Goal: Information Seeking & Learning: Stay updated

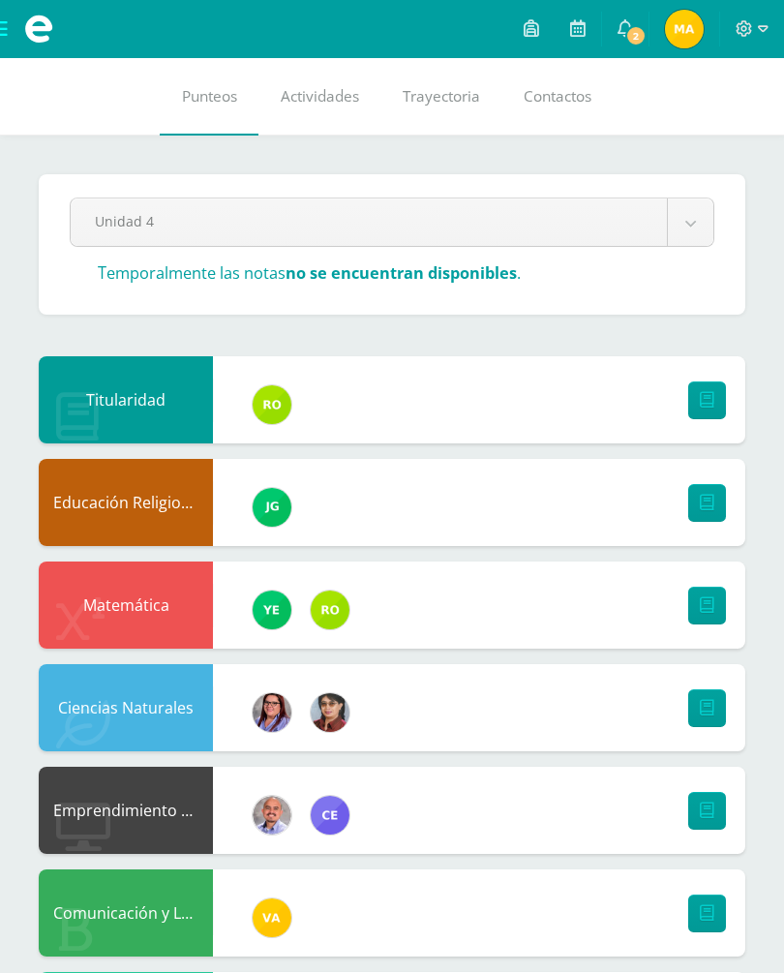
click at [632, 44] on span "2" at bounding box center [635, 35] width 21 height 21
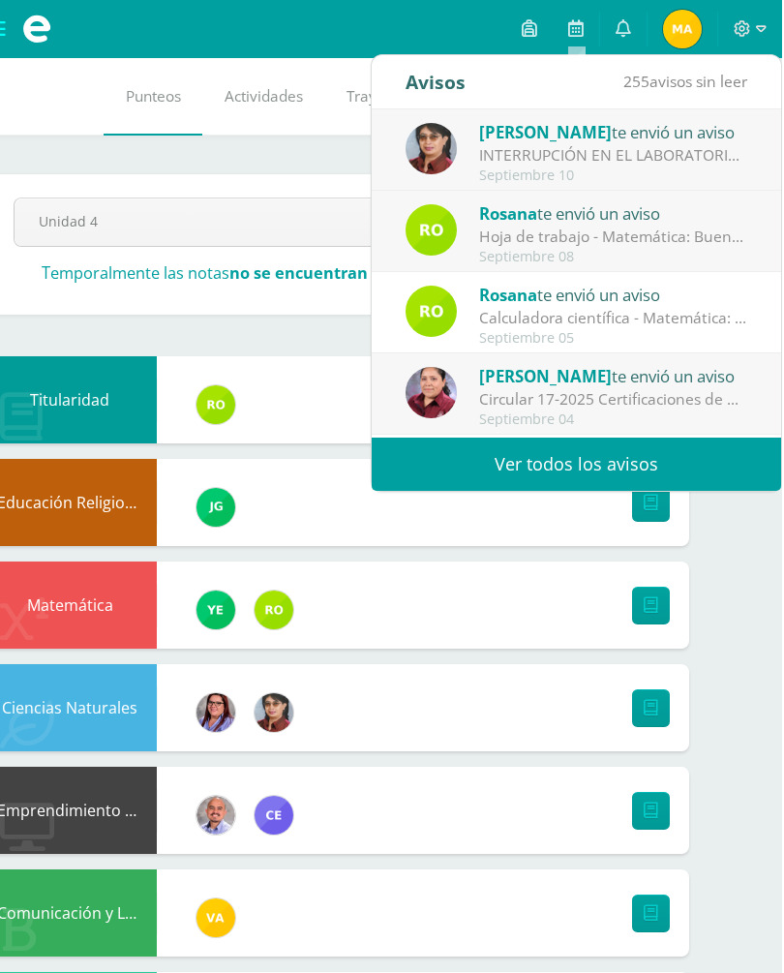
scroll to position [0, 57]
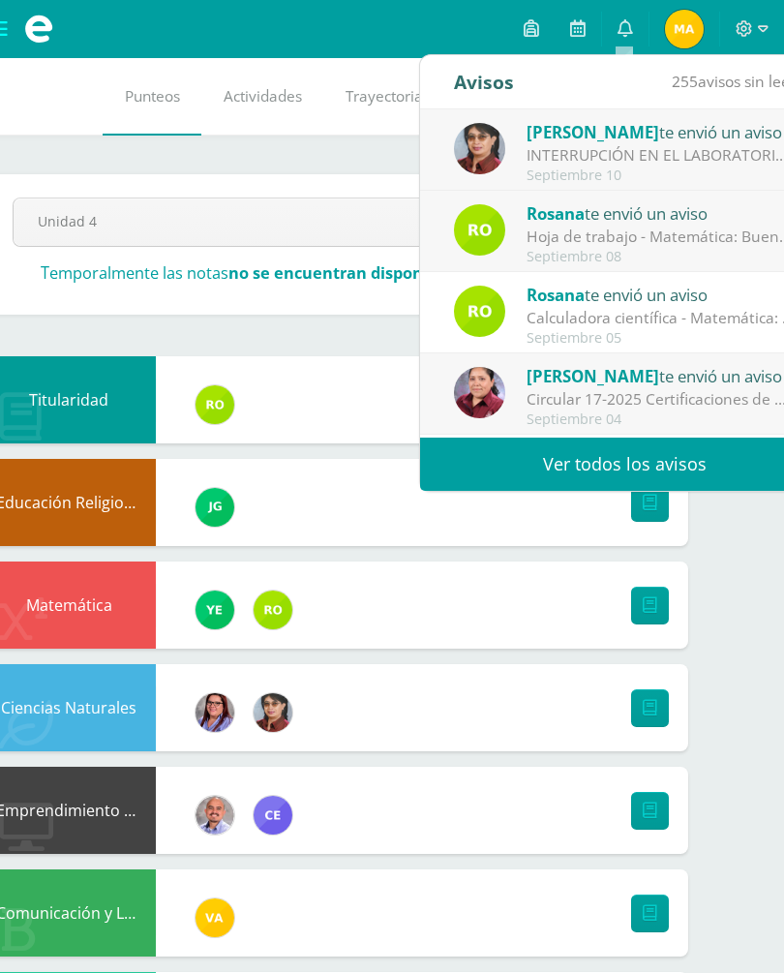
click at [576, 158] on div "INTERRUPCIÓN EN EL LABORATORIO DE FÍSICA: Buen día, Reciban un cordial saludo. …" at bounding box center [661, 155] width 269 height 22
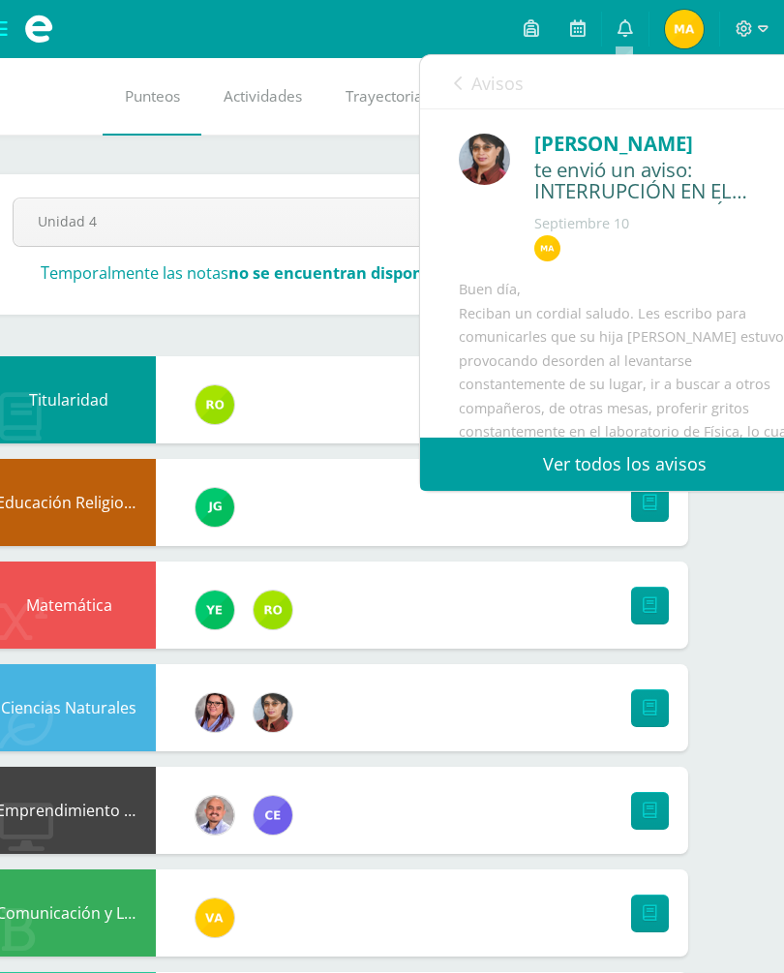
click at [583, 441] on link "Ver todos los avisos" at bounding box center [624, 464] width 409 height 53
click at [630, 154] on div "[PERSON_NAME]" at bounding box center [662, 144] width 257 height 30
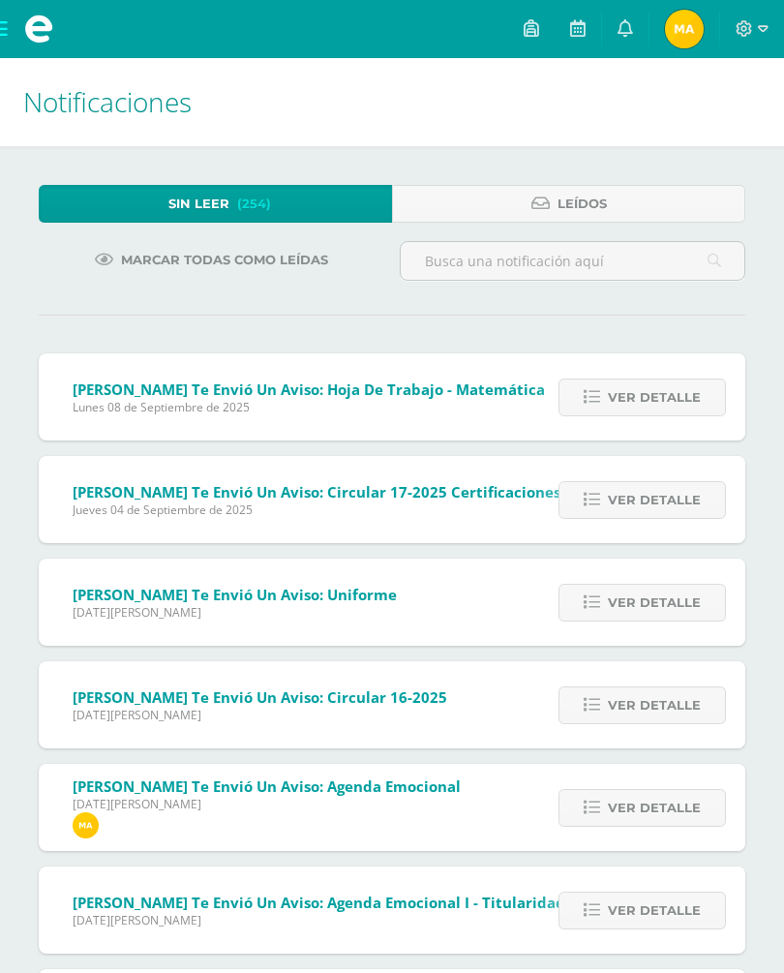
click at [590, 192] on span "Leídos" at bounding box center [582, 204] width 49 height 36
click at [613, 199] on link "Leídos" at bounding box center [568, 204] width 353 height 38
click at [602, 203] on span "Leídos" at bounding box center [582, 204] width 49 height 36
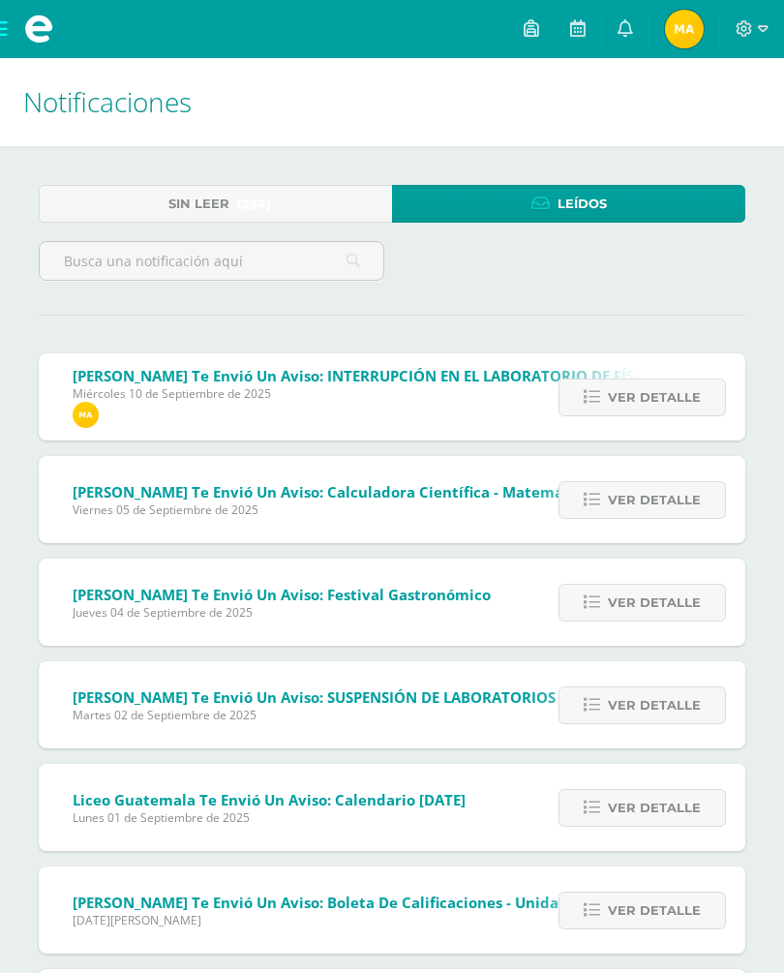
click at [668, 396] on span "Ver detalle" at bounding box center [654, 397] width 93 height 36
